Goal: Task Accomplishment & Management: Manage account settings

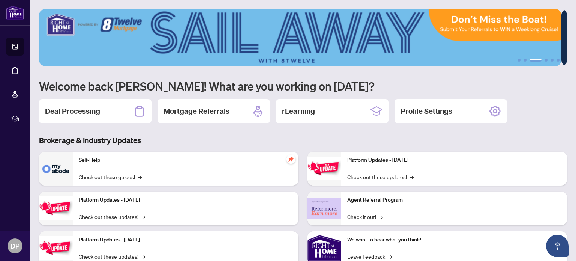
scroll to position [63, 0]
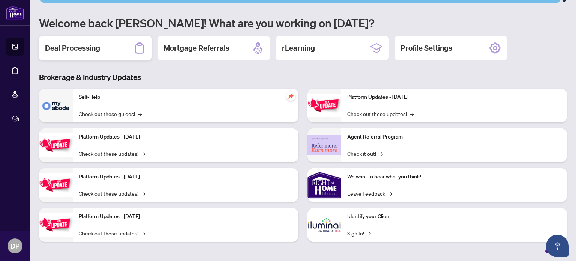
click at [79, 48] on h2 "Deal Processing" at bounding box center [72, 48] width 55 height 11
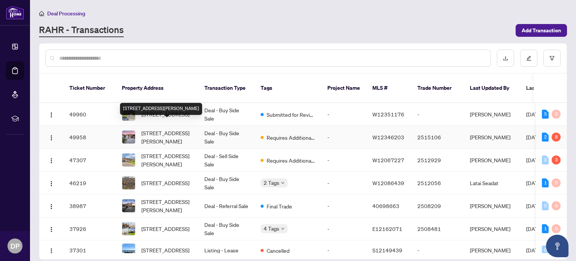
click at [183, 129] on span "[STREET_ADDRESS][PERSON_NAME]" at bounding box center [166, 137] width 51 height 17
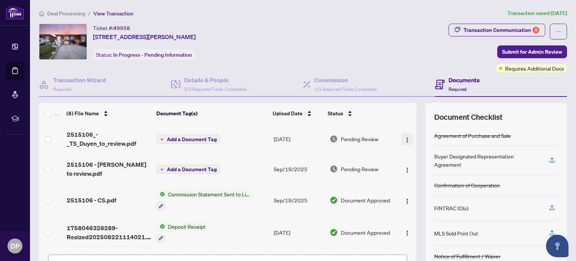
click at [405, 140] on img "button" at bounding box center [408, 140] width 6 height 6
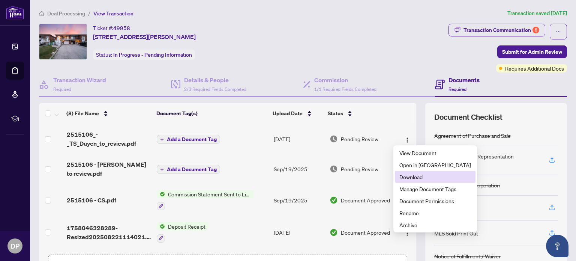
click at [408, 176] on span "Download" at bounding box center [436, 177] width 72 height 8
